Goal: Book appointment/travel/reservation

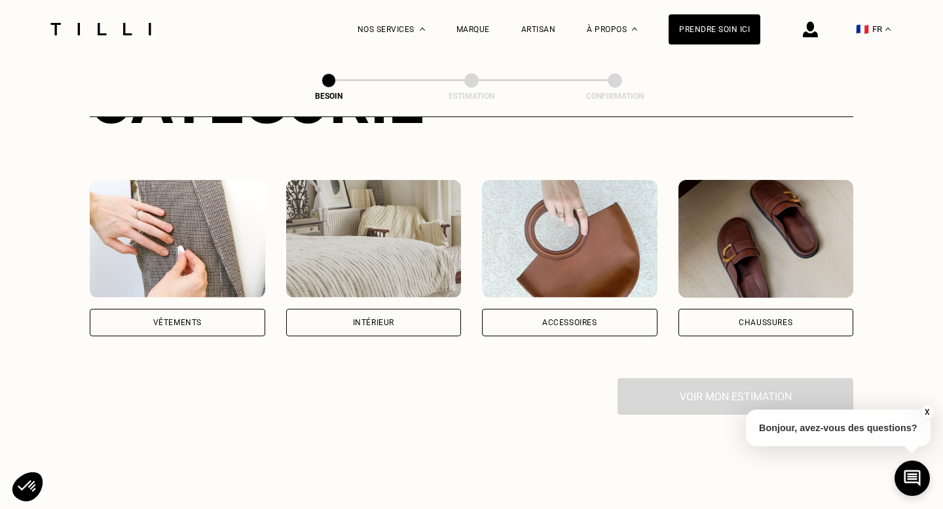
scroll to position [214, 0]
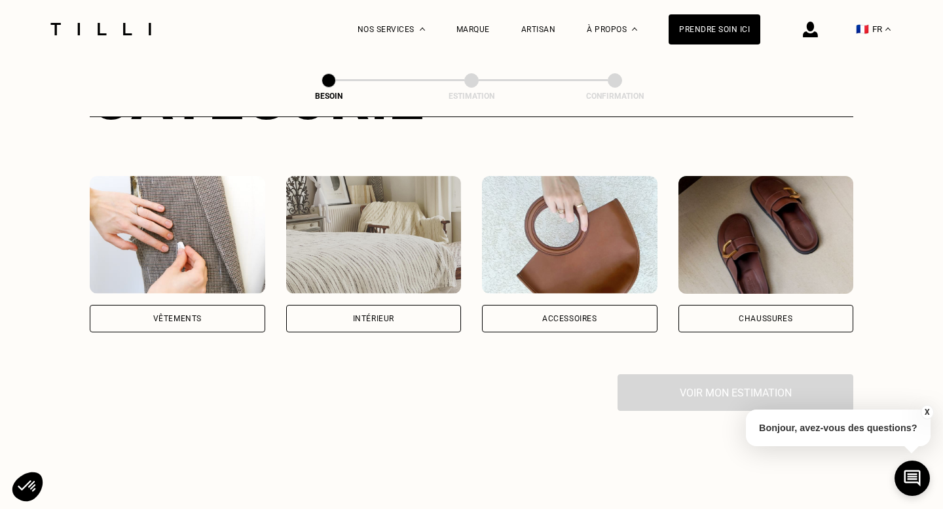
click at [224, 305] on div "Vêtements" at bounding box center [177, 318] width 175 height 27
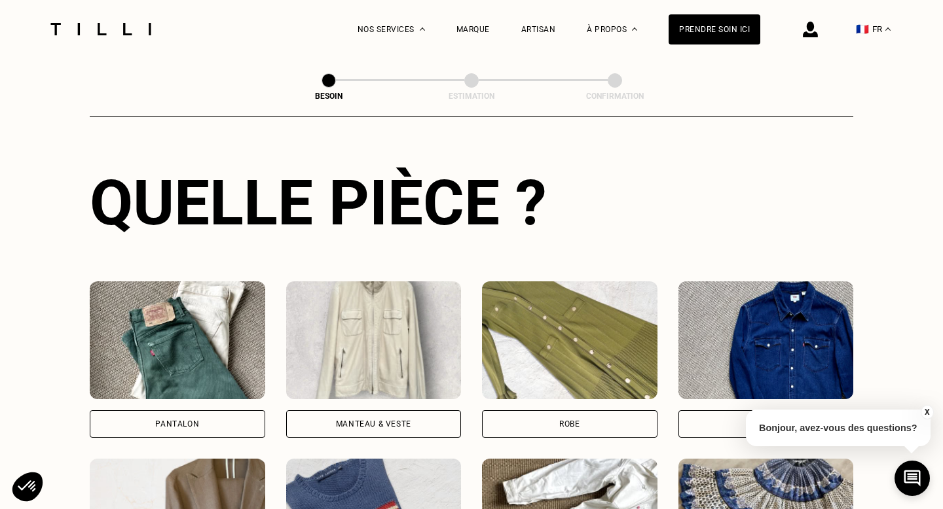
scroll to position [465, 0]
click at [224, 336] on img at bounding box center [177, 340] width 175 height 118
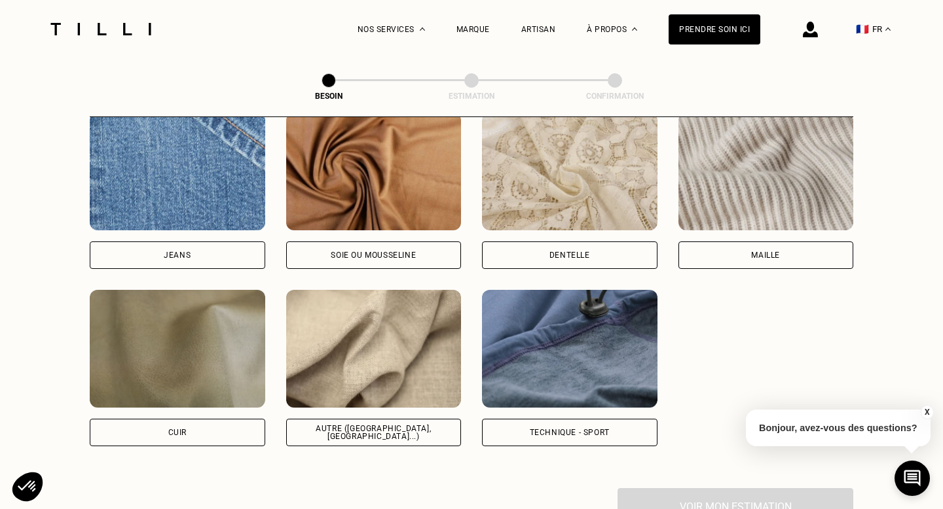
scroll to position [1434, 0]
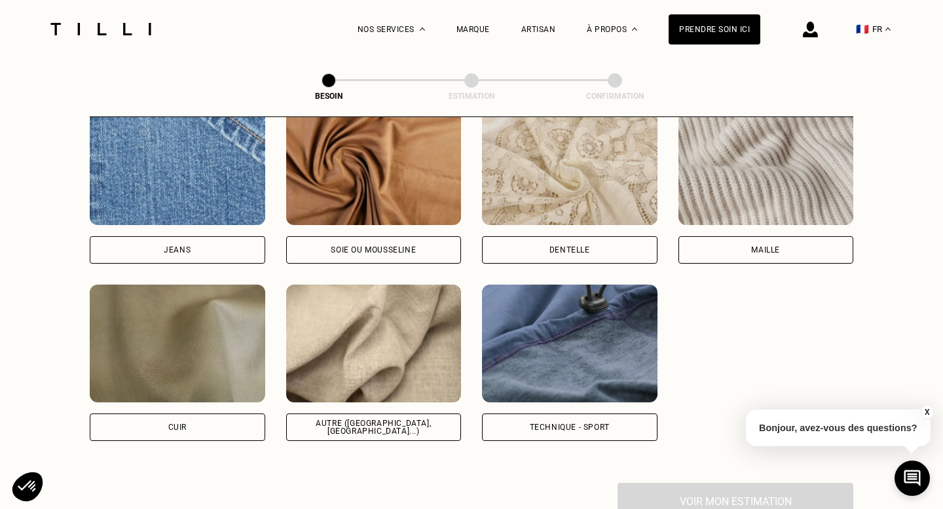
click at [352, 420] on div "Autre ([GEOGRAPHIC_DATA], [GEOGRAPHIC_DATA]...)" at bounding box center [373, 428] width 153 height 16
select select "FR"
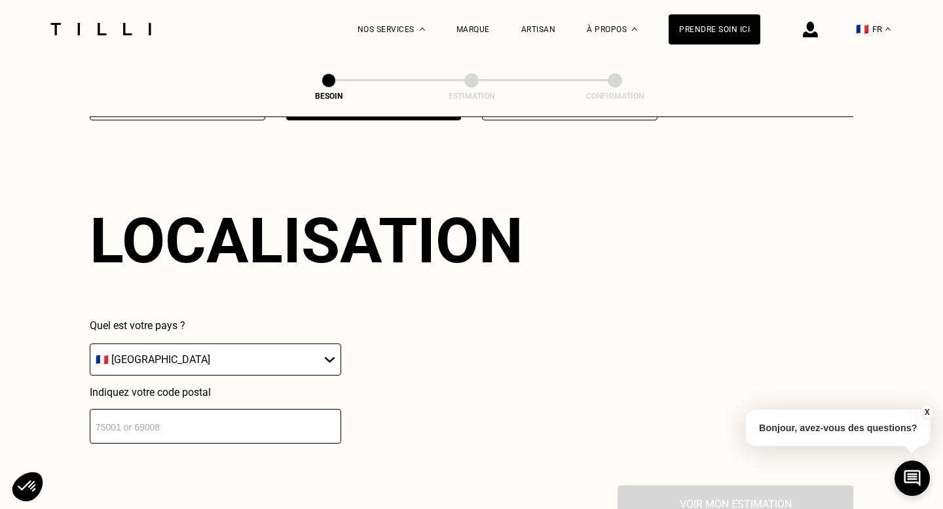
scroll to position [1756, 0]
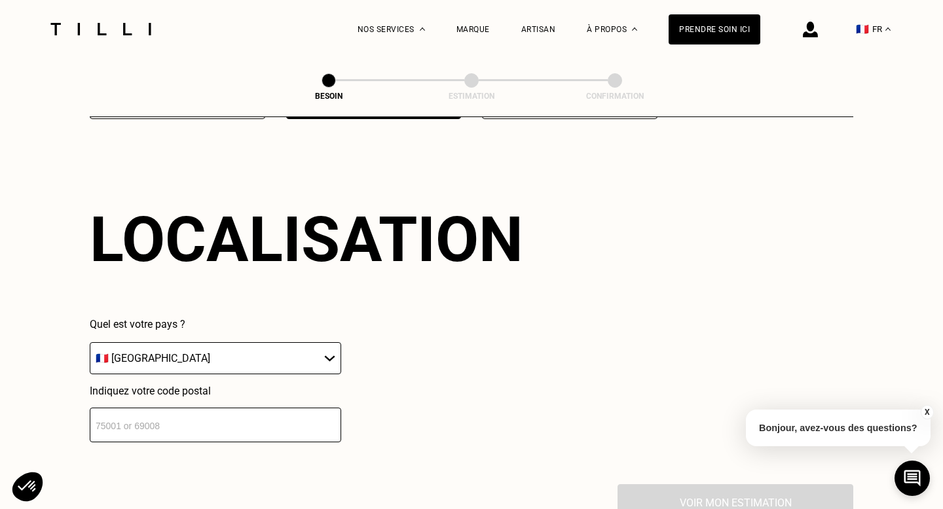
click at [219, 412] on input "number" at bounding box center [215, 425] width 251 height 35
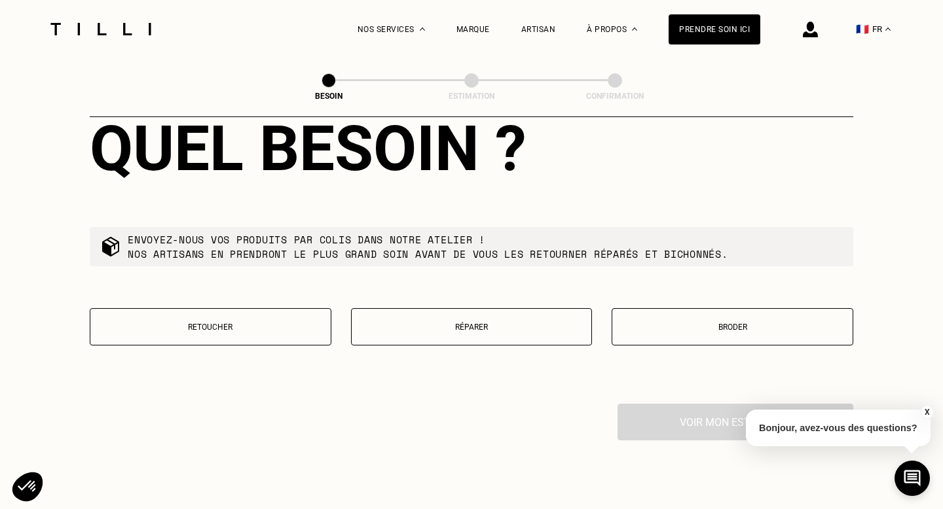
scroll to position [2201, 0]
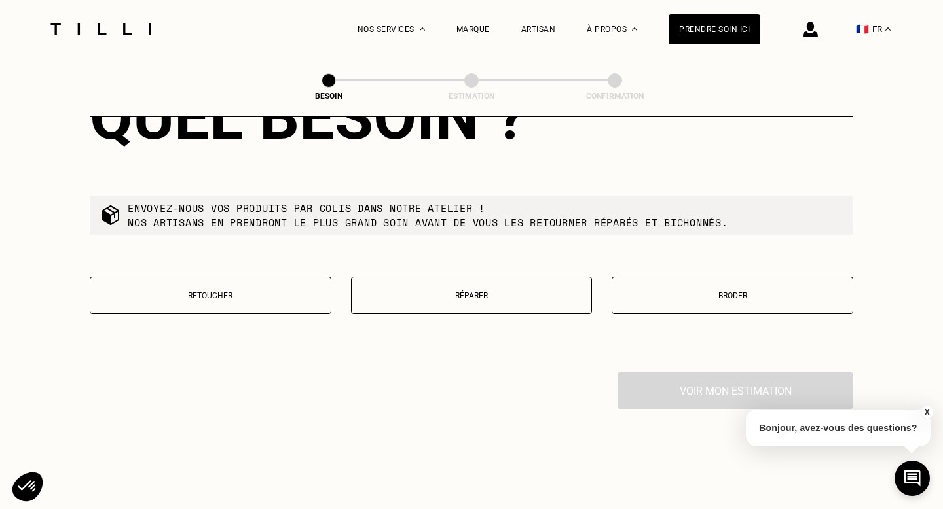
type input "77760"
click at [194, 287] on button "Retoucher" at bounding box center [211, 295] width 242 height 37
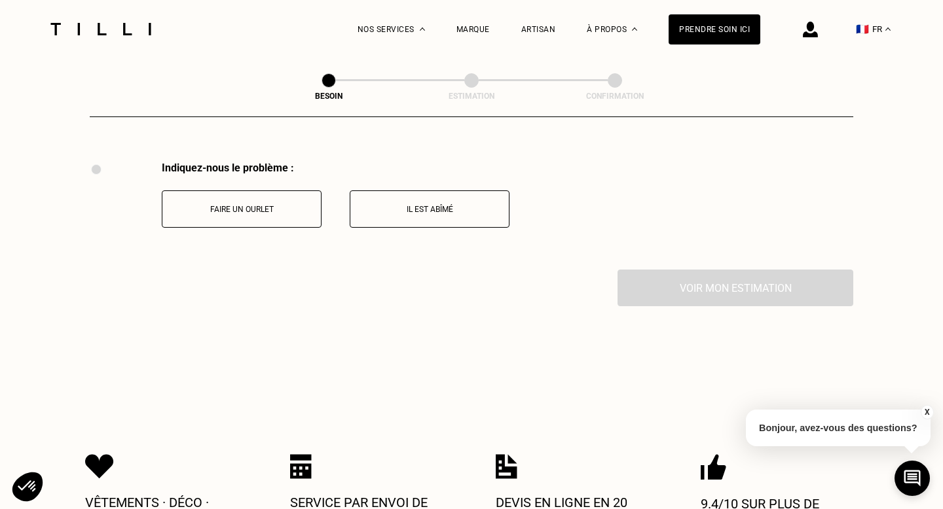
scroll to position [2414, 0]
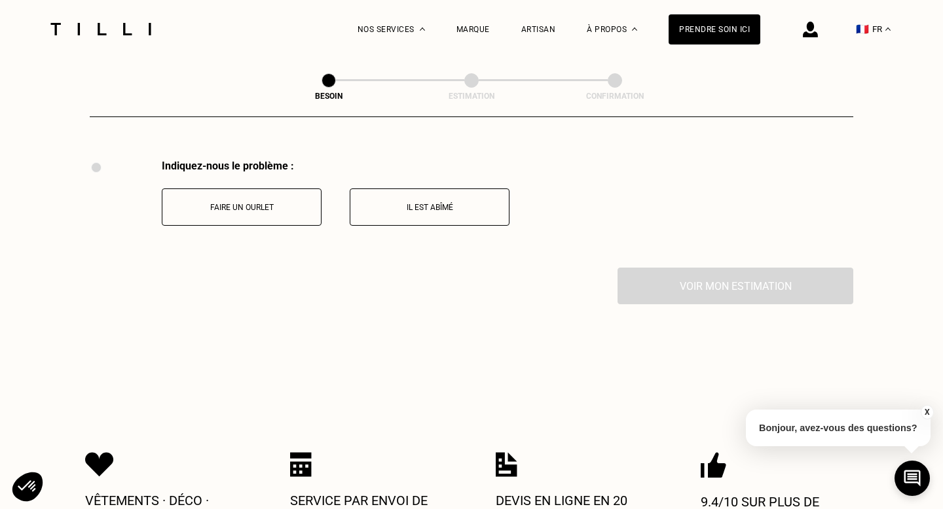
click at [238, 203] on p "Faire un ourlet" at bounding box center [241, 207] width 145 height 9
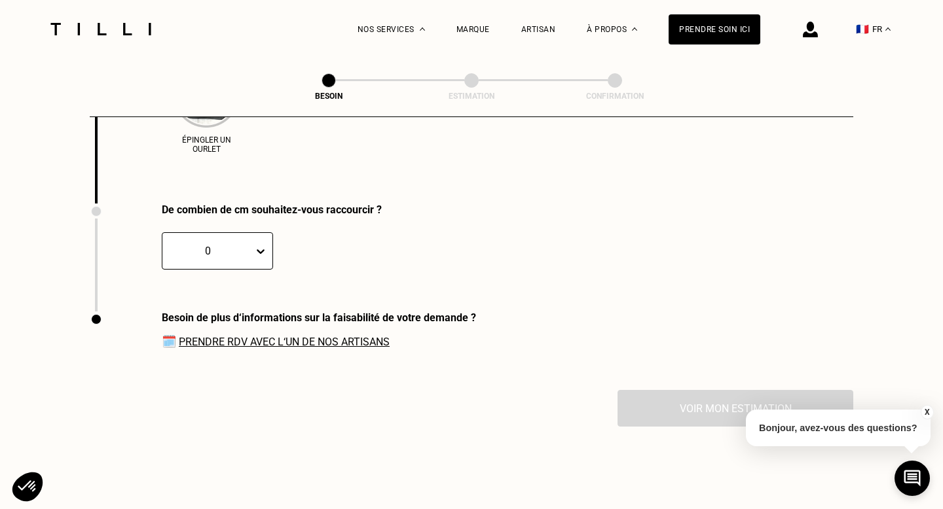
scroll to position [2649, 0]
click at [218, 253] on div "0" at bounding box center [217, 250] width 111 height 37
click at [192, 332] on div "3" at bounding box center [188, 337] width 52 height 24
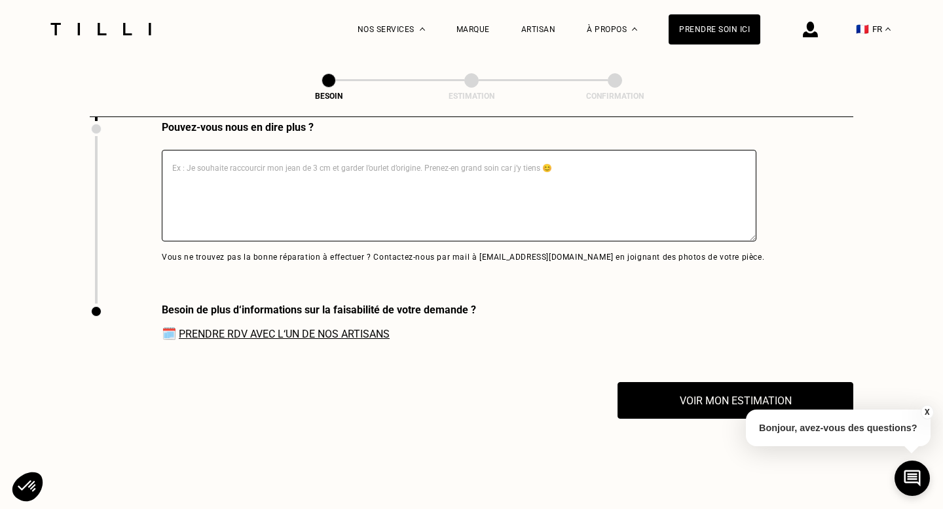
scroll to position [2844, 0]
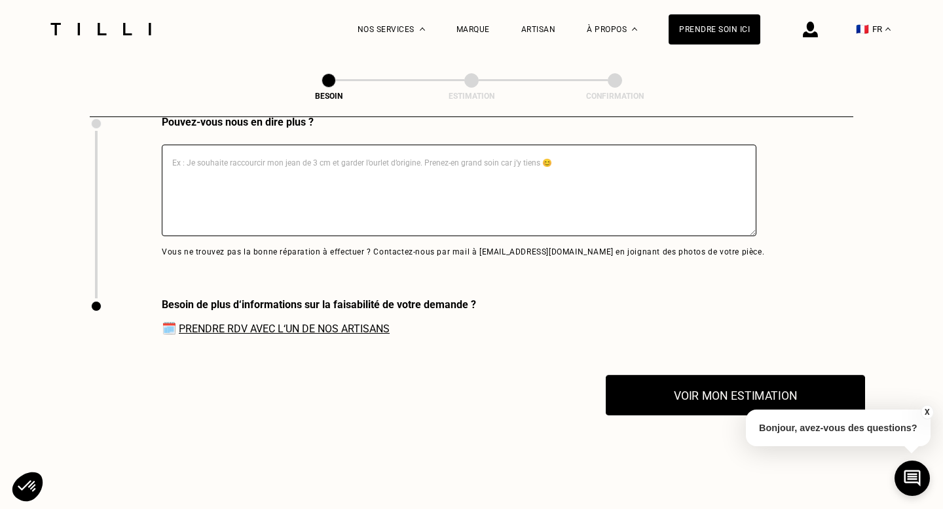
click at [682, 380] on button "Voir mon estimation" at bounding box center [735, 395] width 259 height 41
click at [281, 323] on link "Prendre RDV avec l‘un de nos artisans" at bounding box center [284, 329] width 211 height 12
